Goal: Information Seeking & Learning: Learn about a topic

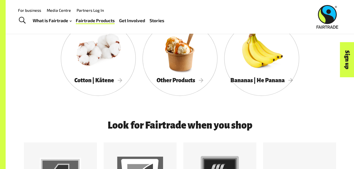
scroll to position [338, 0]
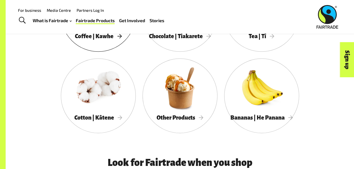
click at [98, 44] on link "Coffee | Kawhe" at bounding box center [98, 14] width 75 height 75
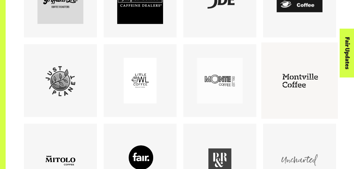
scroll to position [675, 0]
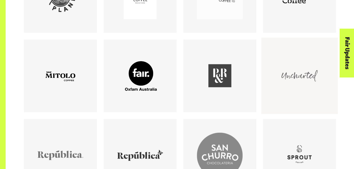
click at [295, 79] on div at bounding box center [299, 76] width 46 height 46
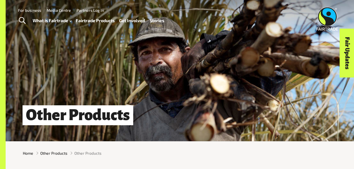
drag, startPoint x: 86, startPoint y: 23, endPoint x: 89, endPoint y: 21, distance: 3.4
click at [86, 23] on link "Fairtrade Products" at bounding box center [95, 21] width 39 height 8
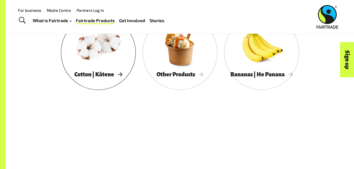
scroll to position [281, 0]
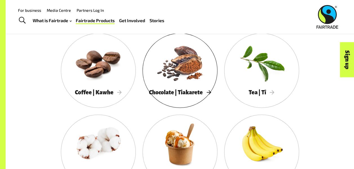
click at [101, 68] on div at bounding box center [98, 62] width 75 height 49
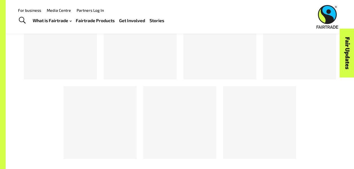
scroll to position [675, 0]
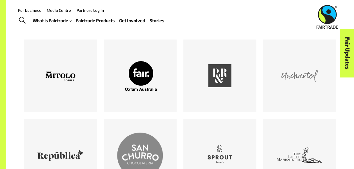
click at [88, 21] on link "Fairtrade Products" at bounding box center [95, 21] width 39 height 8
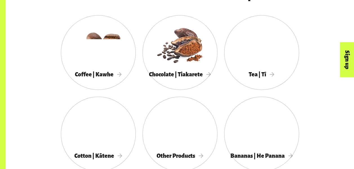
scroll to position [310, 0]
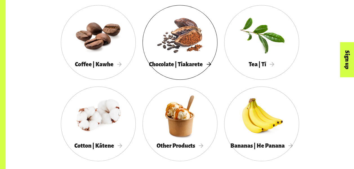
click at [179, 48] on div at bounding box center [179, 34] width 75 height 49
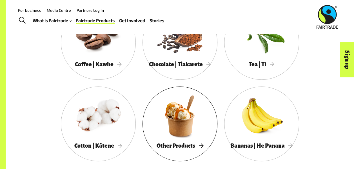
click at [199, 122] on div at bounding box center [179, 116] width 75 height 49
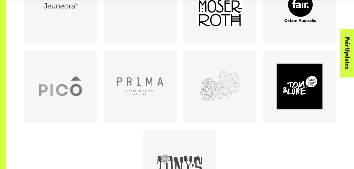
scroll to position [394, 0]
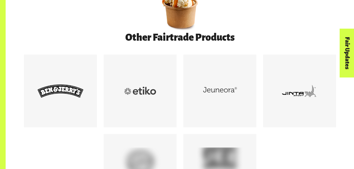
scroll to position [338, 0]
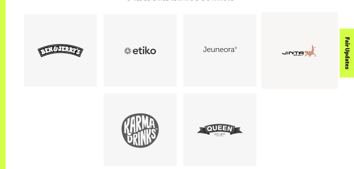
click at [298, 55] on div at bounding box center [299, 51] width 46 height 46
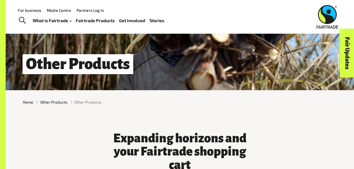
scroll to position [0, 0]
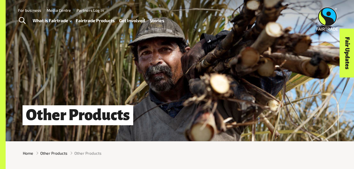
click at [95, 24] on link "Fairtrade Products" at bounding box center [95, 21] width 39 height 8
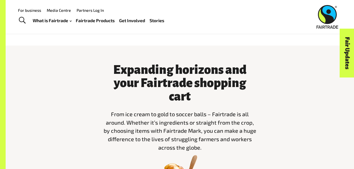
scroll to position [56, 0]
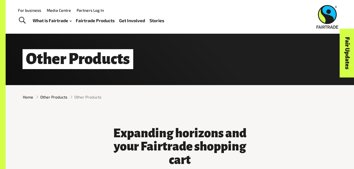
drag, startPoint x: 87, startPoint y: 19, endPoint x: 91, endPoint y: 23, distance: 5.4
click at [87, 19] on link "Fairtrade Products" at bounding box center [95, 21] width 39 height 8
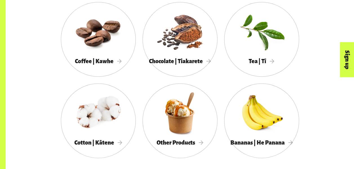
scroll to position [338, 0]
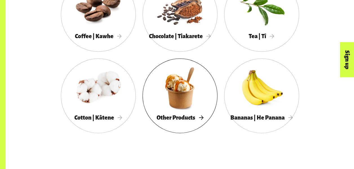
click at [186, 94] on div at bounding box center [179, 88] width 75 height 49
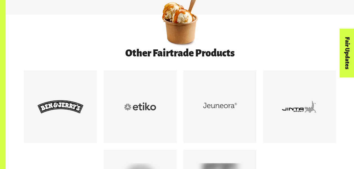
scroll to position [366, 0]
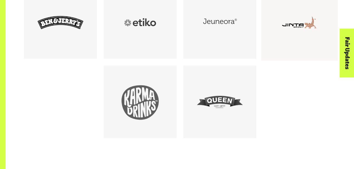
click at [293, 27] on div at bounding box center [299, 23] width 46 height 46
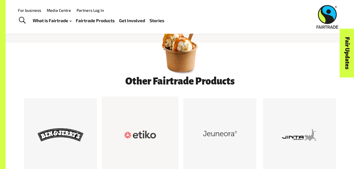
scroll to position [141, 0]
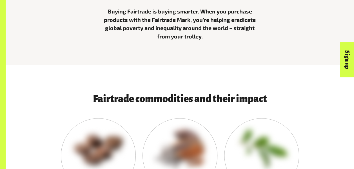
scroll to position [225, 0]
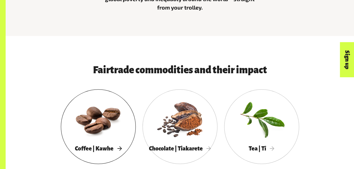
click at [84, 125] on div at bounding box center [98, 119] width 75 height 49
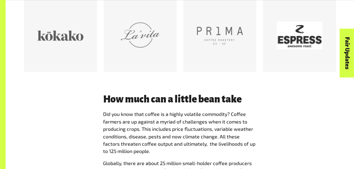
scroll to position [1182, 0]
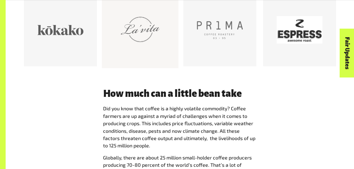
click at [143, 46] on div at bounding box center [140, 30] width 46 height 46
